Goal: Download file/media

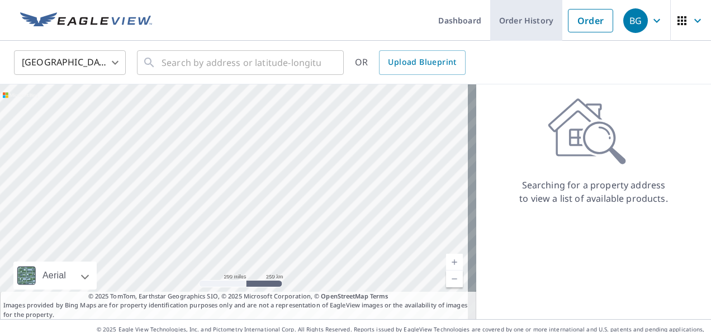
click at [527, 13] on link "Order History" at bounding box center [526, 20] width 72 height 41
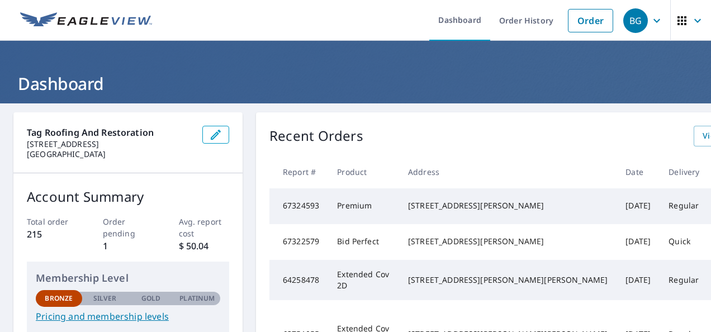
scroll to position [0, 59]
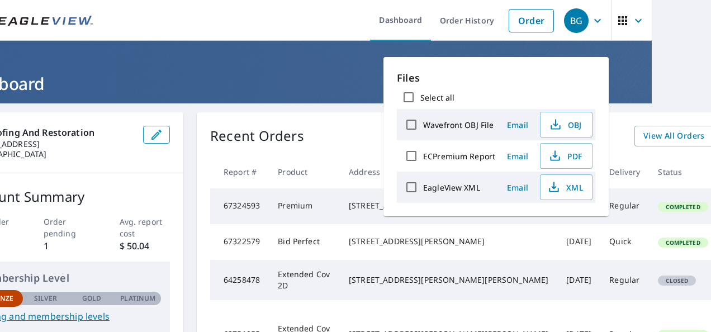
click at [437, 122] on label "Wavefront OBJ File" at bounding box center [458, 125] width 70 height 11
click at [423, 122] on input "Wavefront OBJ File" at bounding box center [411, 124] width 23 height 23
checkbox input "true"
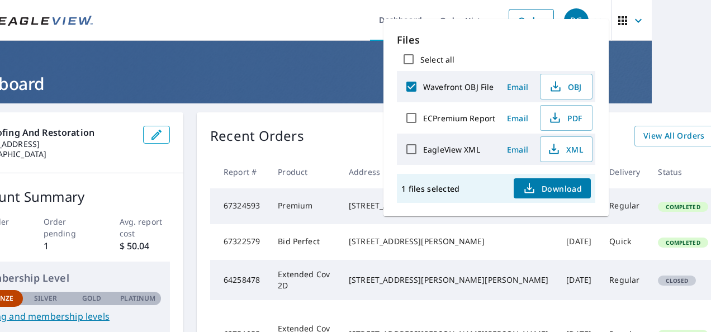
click at [540, 186] on span "Download" at bounding box center [552, 188] width 59 height 13
click at [504, 165] on div "Files Select all Wavefront OBJ File Email OBJ ECPremium Report Email PDF EagleV…" at bounding box center [496, 117] width 225 height 197
click at [414, 117] on input "ECPremium Report" at bounding box center [411, 117] width 23 height 23
checkbox input "true"
click at [415, 146] on input "EagleView XML" at bounding box center [411, 149] width 23 height 23
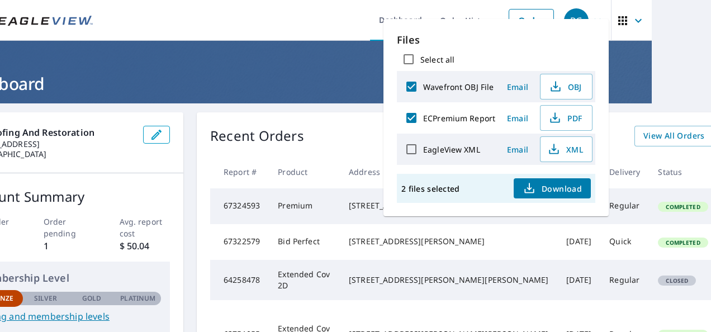
checkbox input "true"
click at [574, 147] on span "XML" at bounding box center [565, 149] width 36 height 13
click at [420, 114] on input "ECPremium Report" at bounding box center [411, 117] width 23 height 23
checkbox input "false"
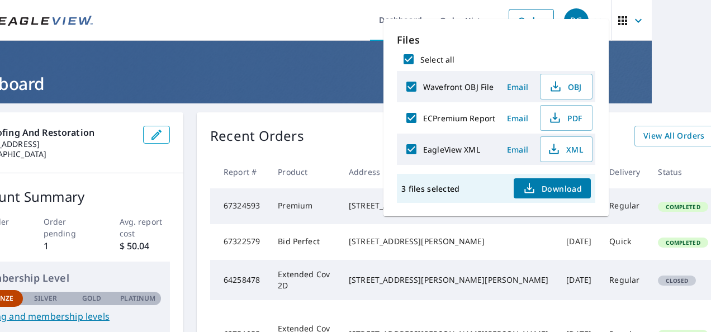
checkbox input "false"
click at [420, 114] on input "ECPremium Report" at bounding box center [411, 117] width 23 height 23
checkbox input "true"
click at [409, 141] on input "EagleView XML" at bounding box center [411, 149] width 23 height 23
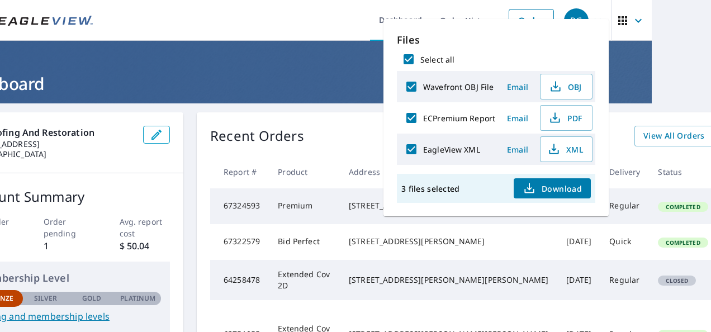
checkbox input "false"
click at [414, 80] on input "Wavefront OBJ File" at bounding box center [411, 86] width 23 height 23
checkbox input "false"
click at [568, 118] on span "PDF" at bounding box center [565, 117] width 36 height 13
